Goal: Transaction & Acquisition: Obtain resource

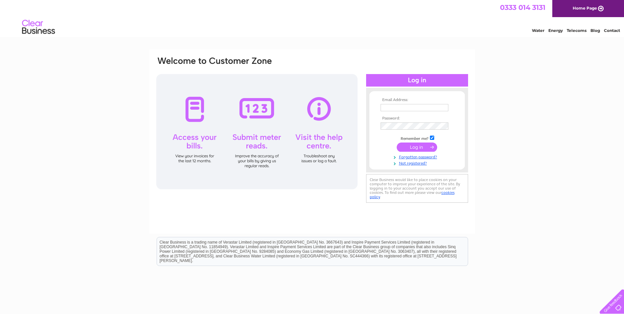
type input "[PERSON_NAME][EMAIL_ADDRESS][PERSON_NAME][DOMAIN_NAME]"
click at [422, 150] on input "submit" at bounding box center [417, 146] width 40 height 9
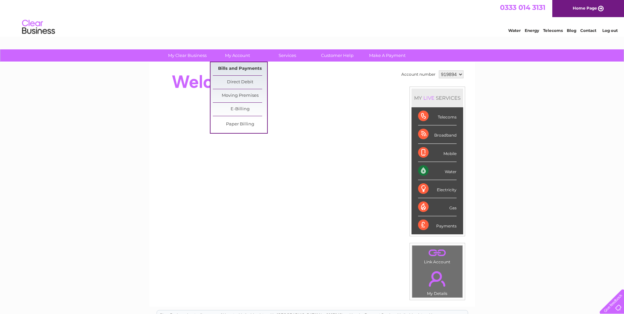
click at [234, 67] on link "Bills and Payments" at bounding box center [240, 68] width 54 height 13
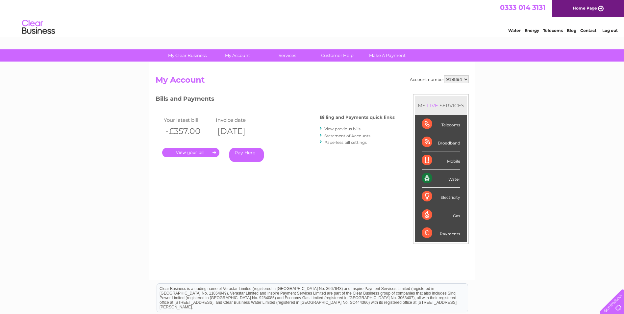
click at [194, 151] on link "." at bounding box center [190, 153] width 57 height 10
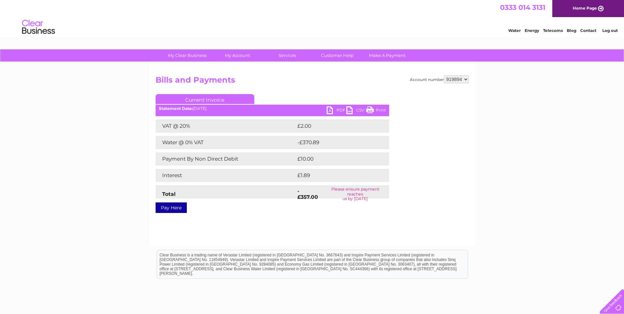
click at [340, 111] on link "PDF" at bounding box center [337, 111] width 20 height 10
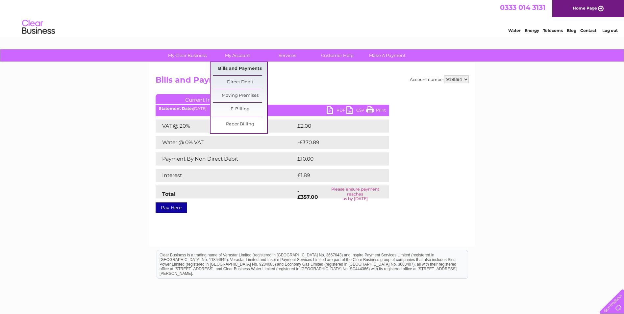
click at [241, 67] on link "Bills and Payments" at bounding box center [240, 68] width 54 height 13
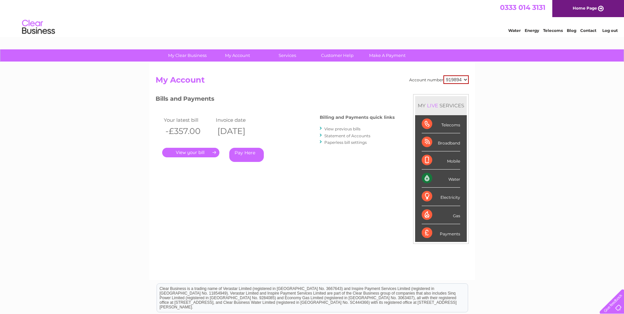
click at [334, 129] on link "View previous bills" at bounding box center [342, 128] width 36 height 5
click at [362, 136] on link "Statement of Accounts" at bounding box center [347, 135] width 46 height 5
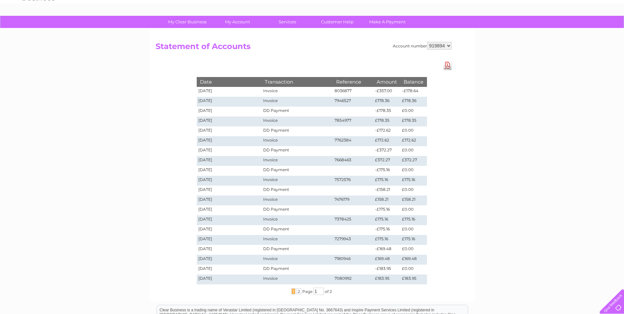
scroll to position [33, 0]
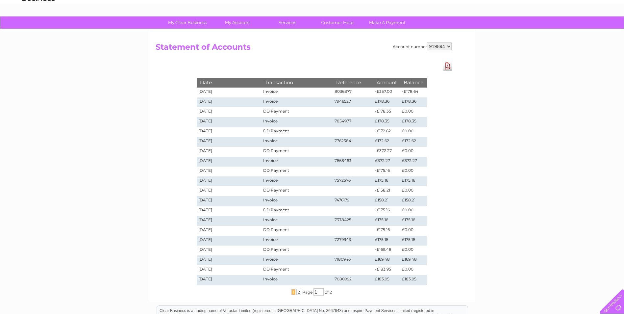
click at [447, 68] on link "Download Pdf" at bounding box center [447, 66] width 8 height 10
click at [487, 235] on div "My Clear Business Login Details My Details My Preferences Link Account My Accou…" at bounding box center [312, 215] width 624 height 398
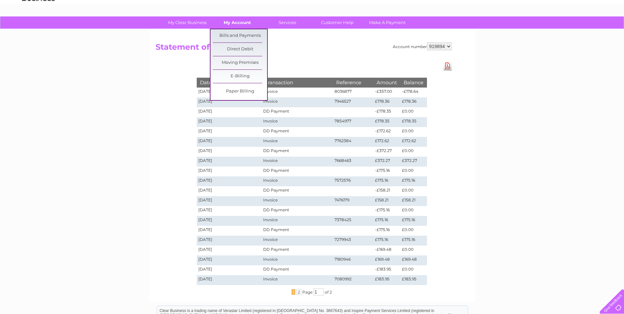
click at [212, 22] on link "My Account" at bounding box center [237, 22] width 54 height 12
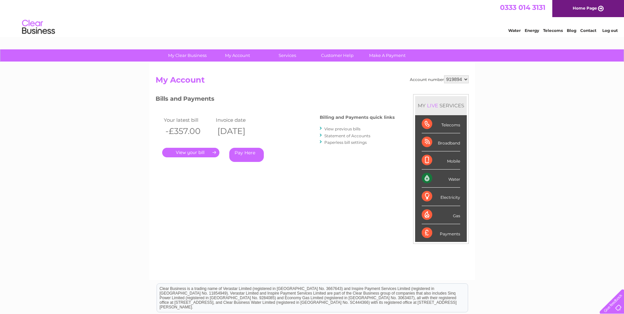
click at [611, 30] on link "Log out" at bounding box center [609, 30] width 15 height 5
